Goal: Information Seeking & Learning: Learn about a topic

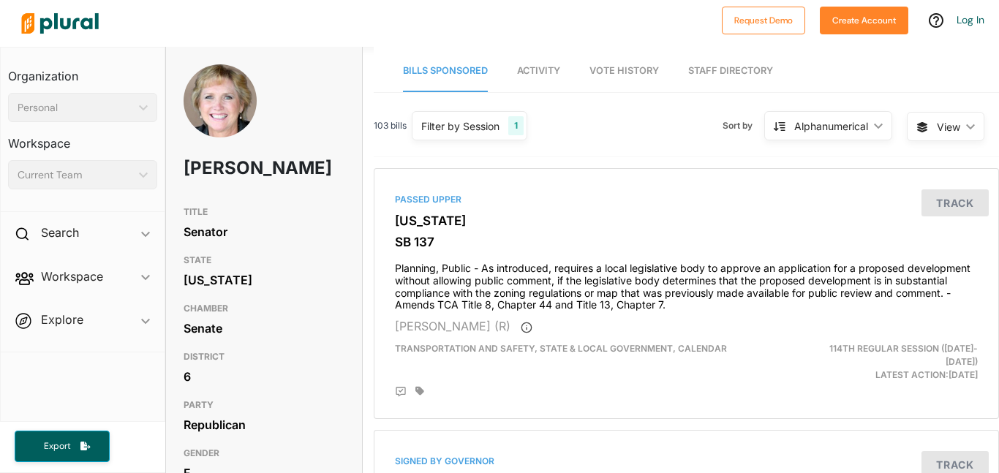
click at [201, 104] on img at bounding box center [220, 100] width 73 height 73
click at [192, 89] on img at bounding box center [220, 100] width 73 height 73
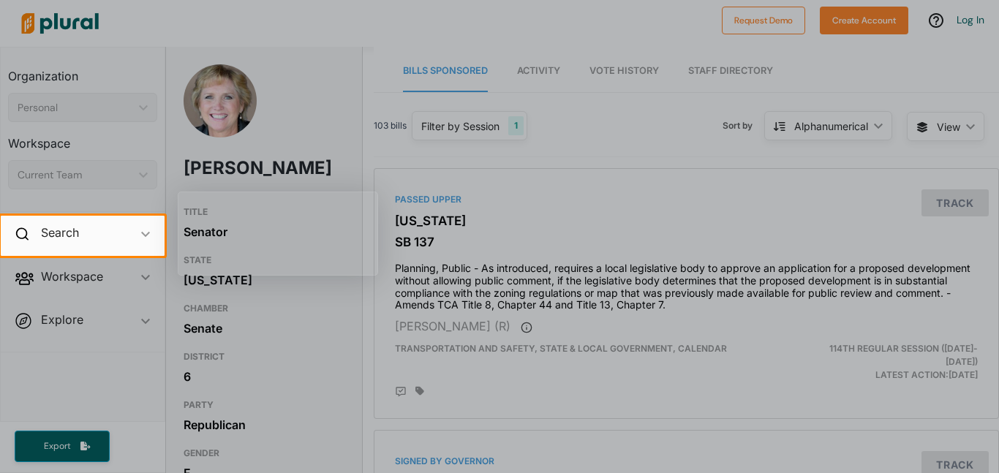
click at [338, 105] on div at bounding box center [499, 108] width 999 height 216
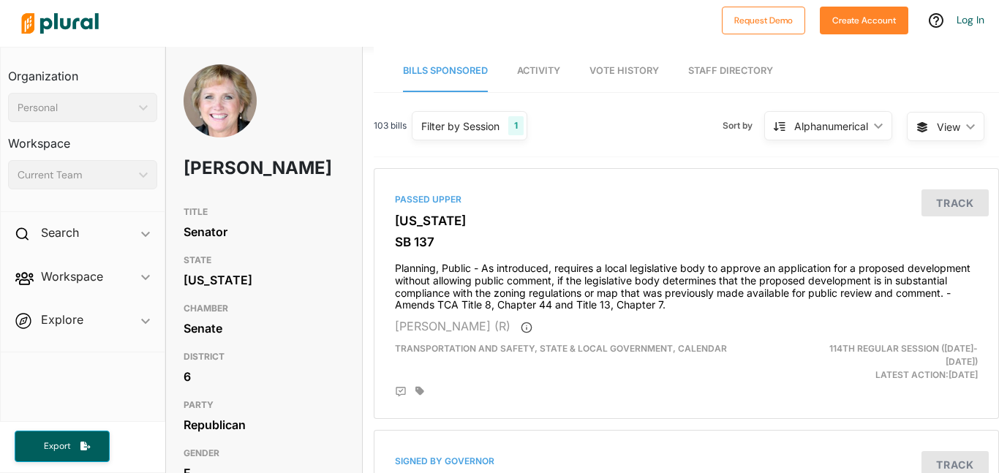
click at [222, 102] on img at bounding box center [220, 100] width 73 height 73
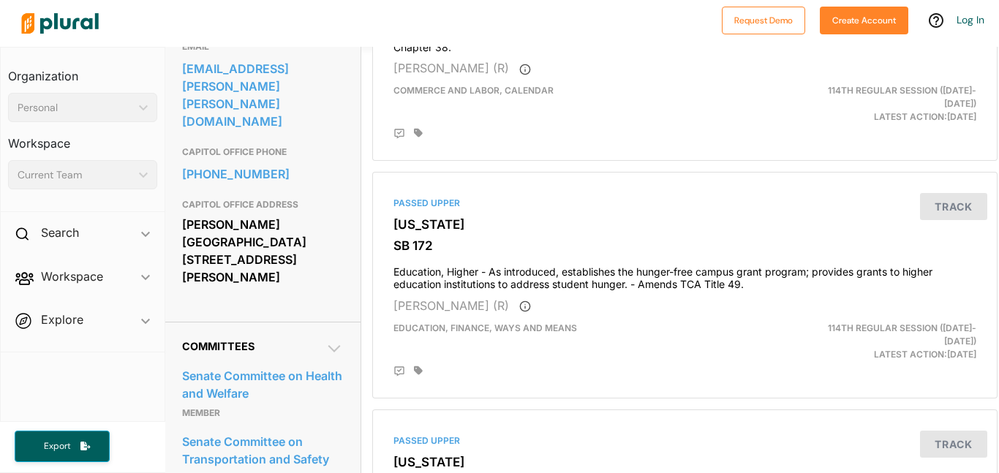
scroll to position [0, 1]
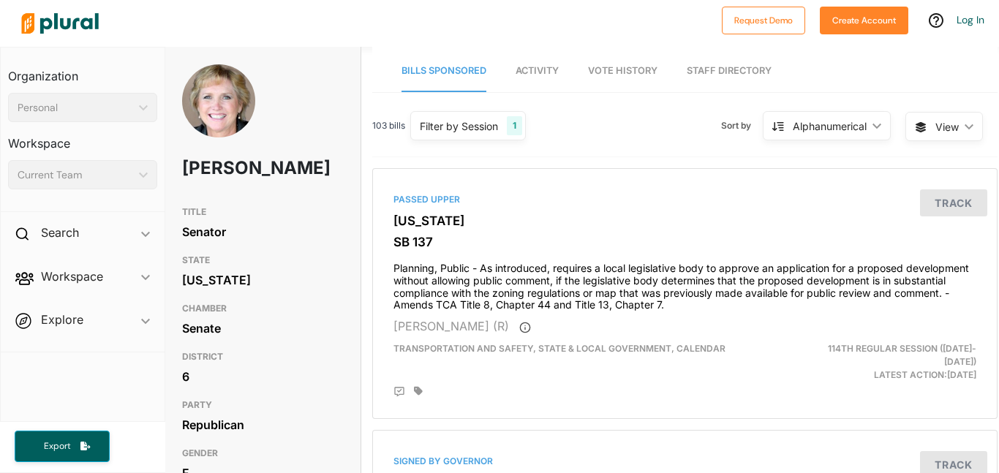
click at [636, 72] on span "Vote History" at bounding box center [622, 70] width 69 height 11
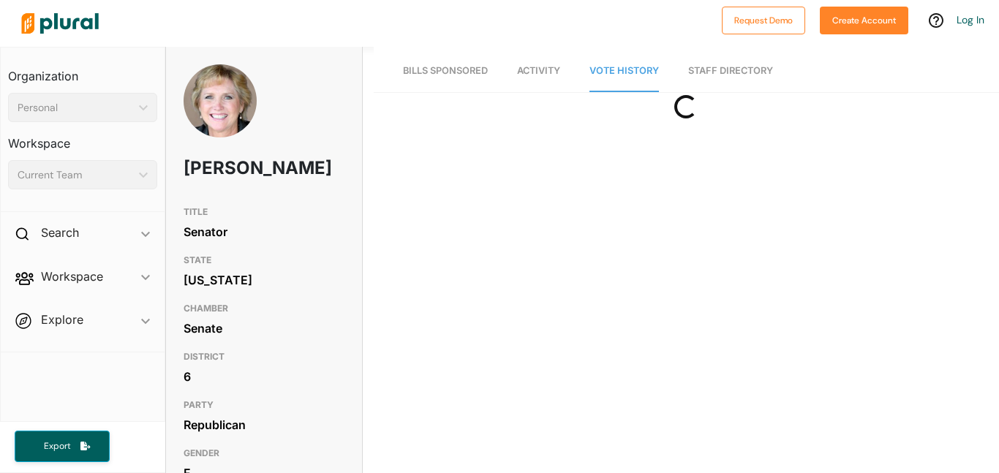
click at [636, 72] on span "Vote History" at bounding box center [623, 70] width 69 height 11
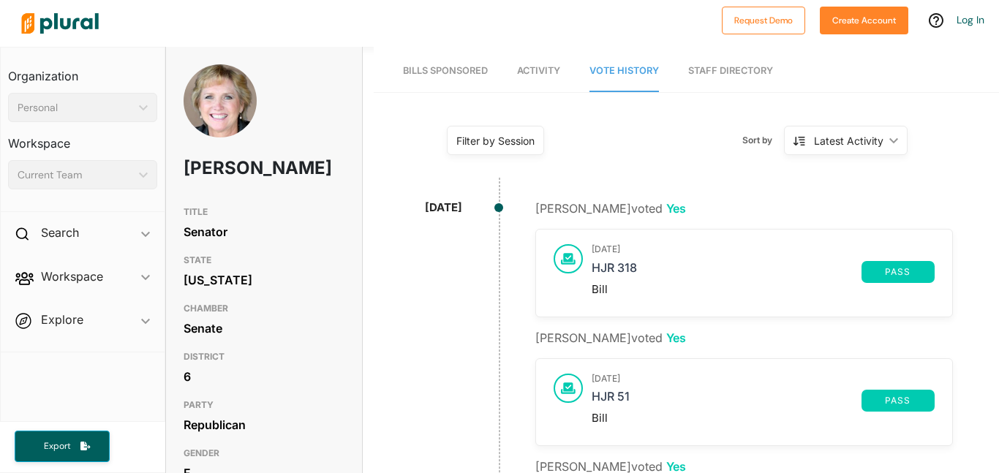
click at [461, 67] on span "Bills Sponsored" at bounding box center [445, 70] width 85 height 11
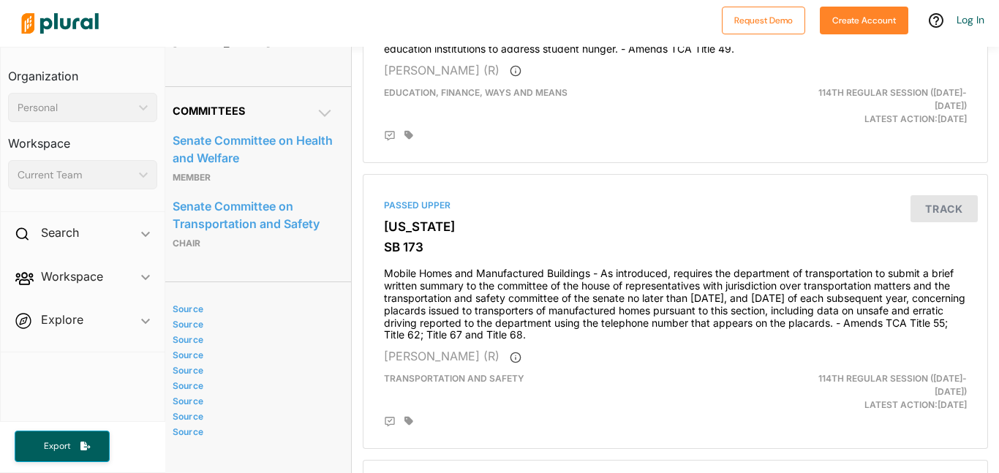
scroll to position [0, 11]
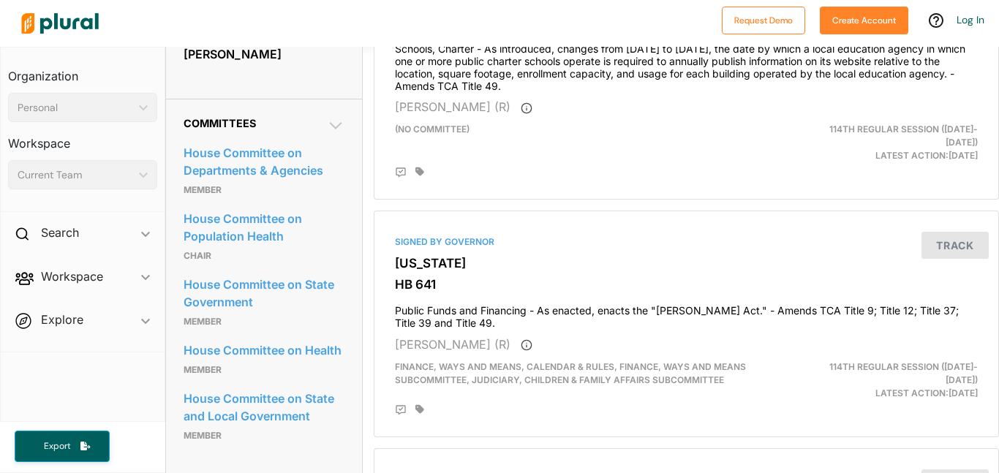
scroll to position [727, 0]
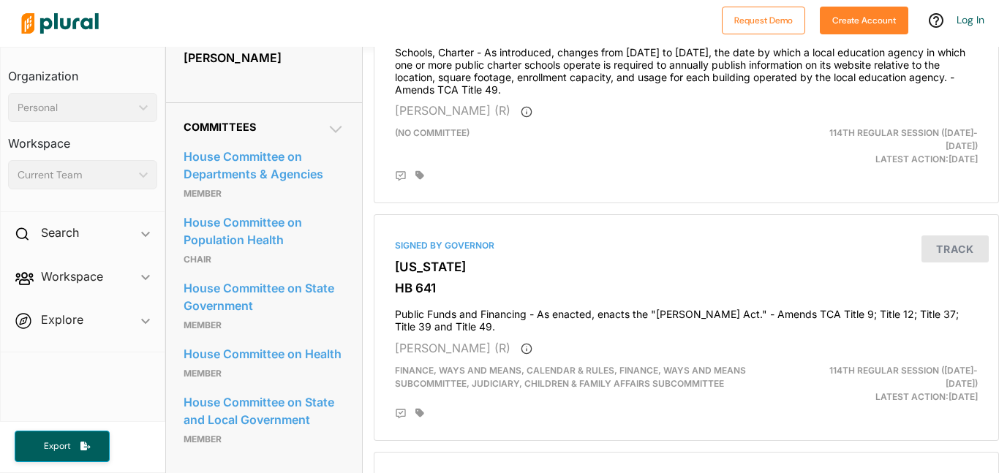
click at [338, 121] on icon at bounding box center [336, 130] width 18 height 18
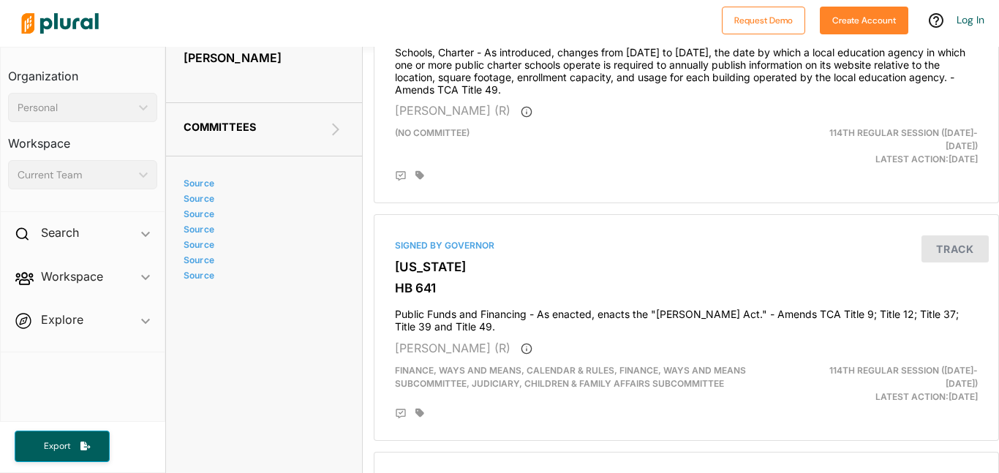
click at [338, 121] on icon at bounding box center [336, 130] width 18 height 18
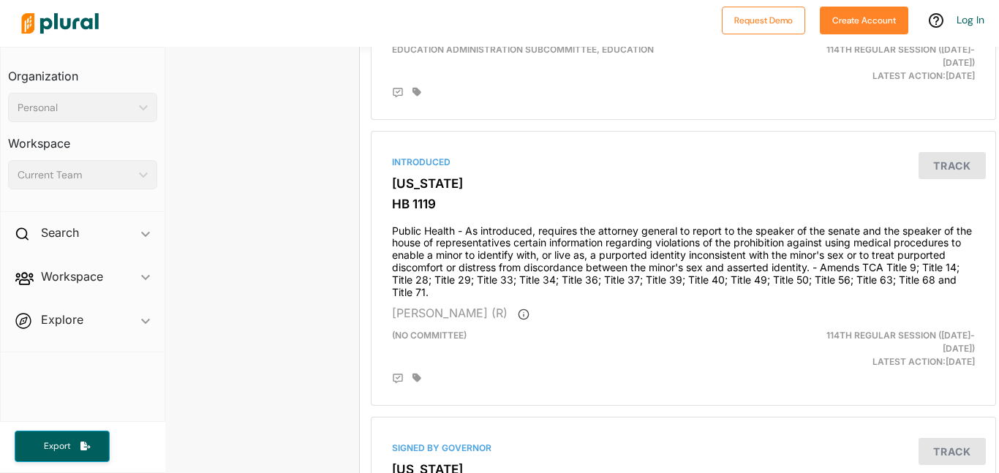
scroll to position [3055, 2]
